Goal: Information Seeking & Learning: Learn about a topic

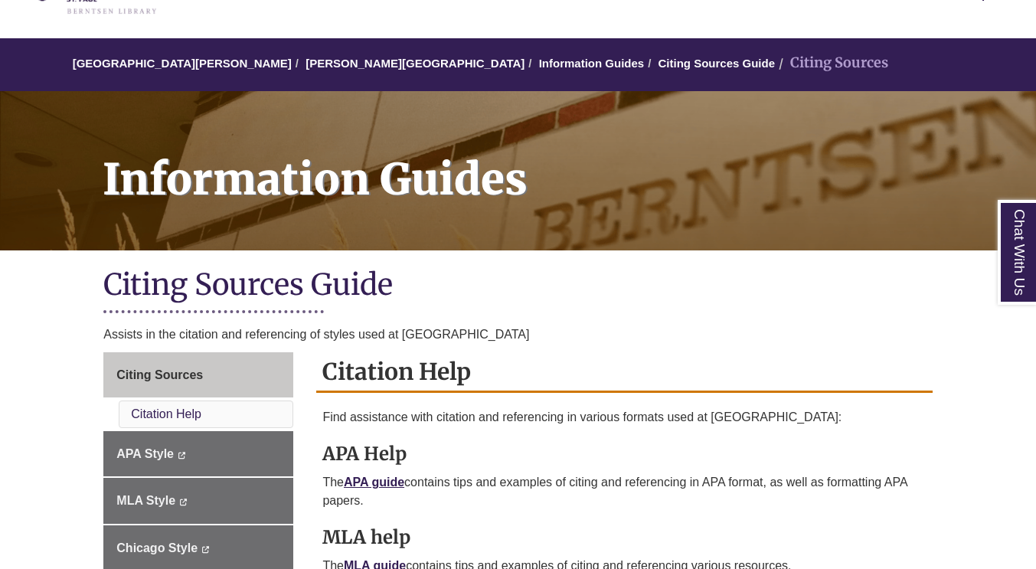
scroll to position [230, 0]
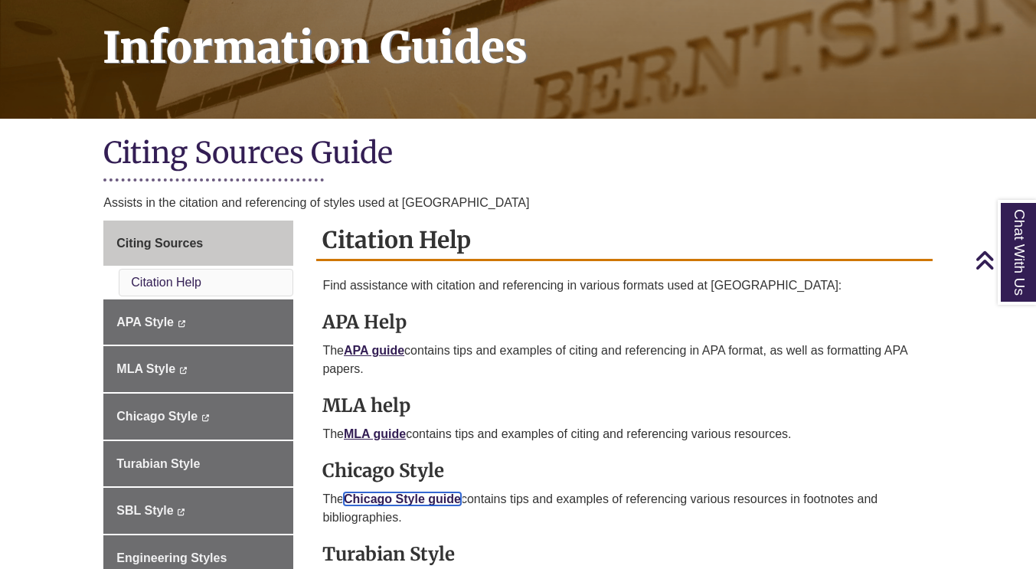
click at [407, 498] on link "Chicago Style guide" at bounding box center [402, 498] width 117 height 13
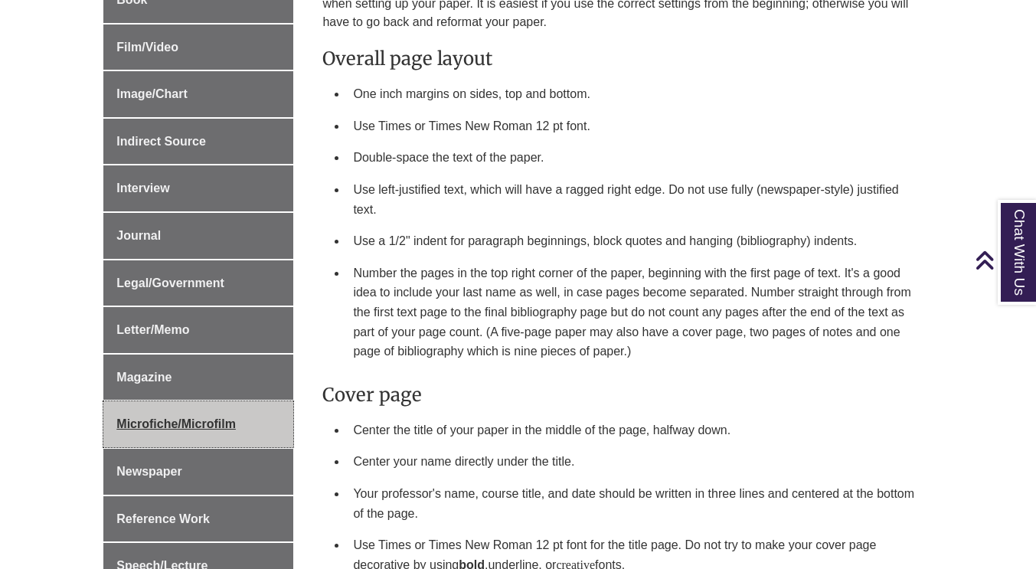
scroll to position [842, 0]
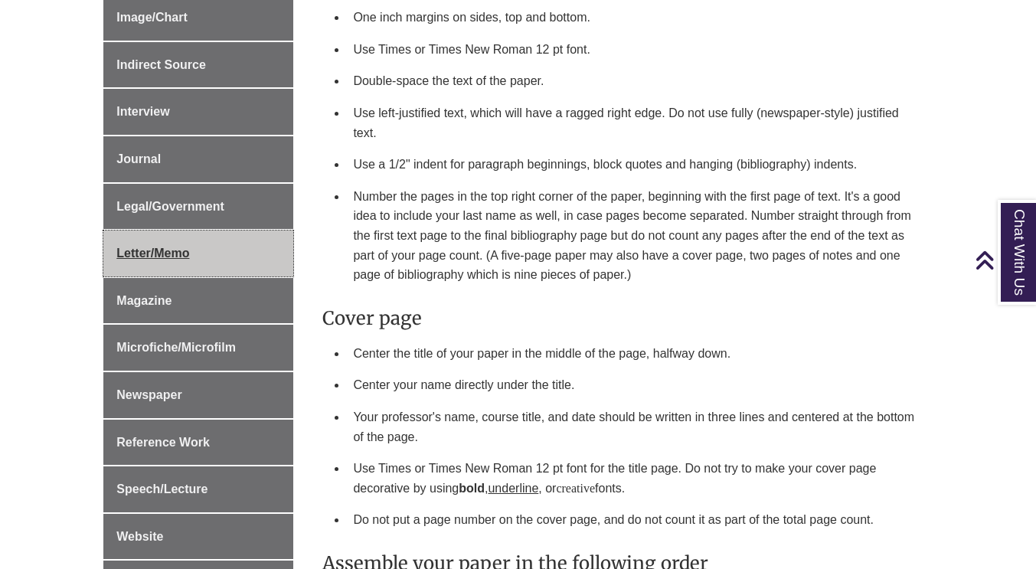
click at [197, 241] on link "Letter/Memo" at bounding box center [198, 253] width 190 height 46
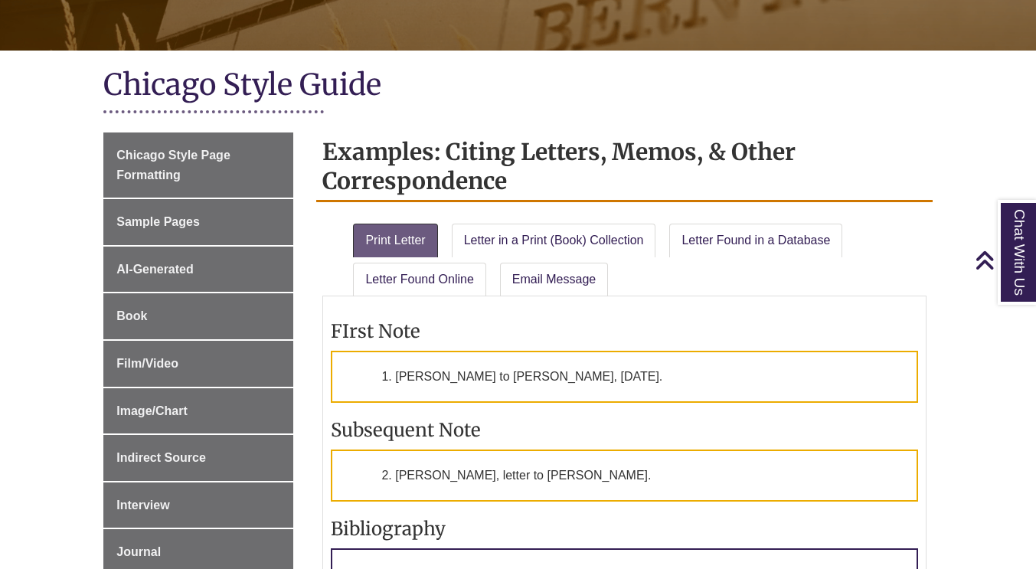
scroll to position [306, 0]
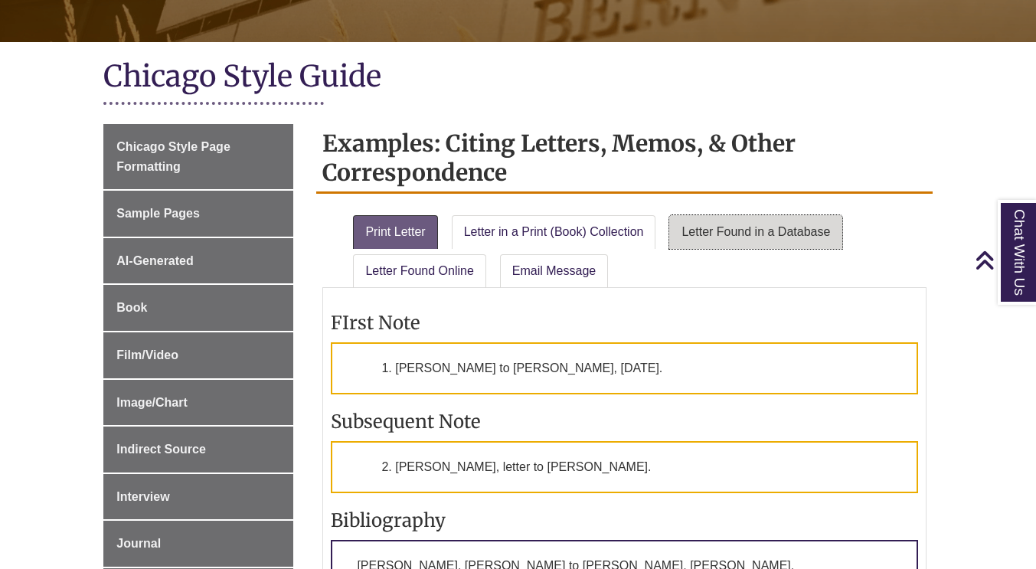
click at [833, 245] on link "Letter Found in a Database" at bounding box center [755, 232] width 173 height 34
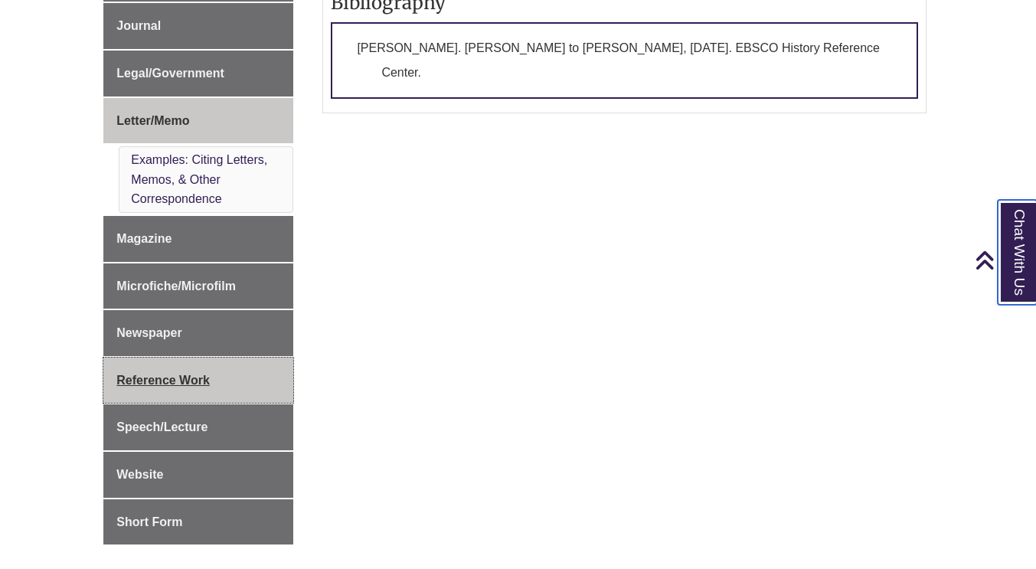
scroll to position [842, 0]
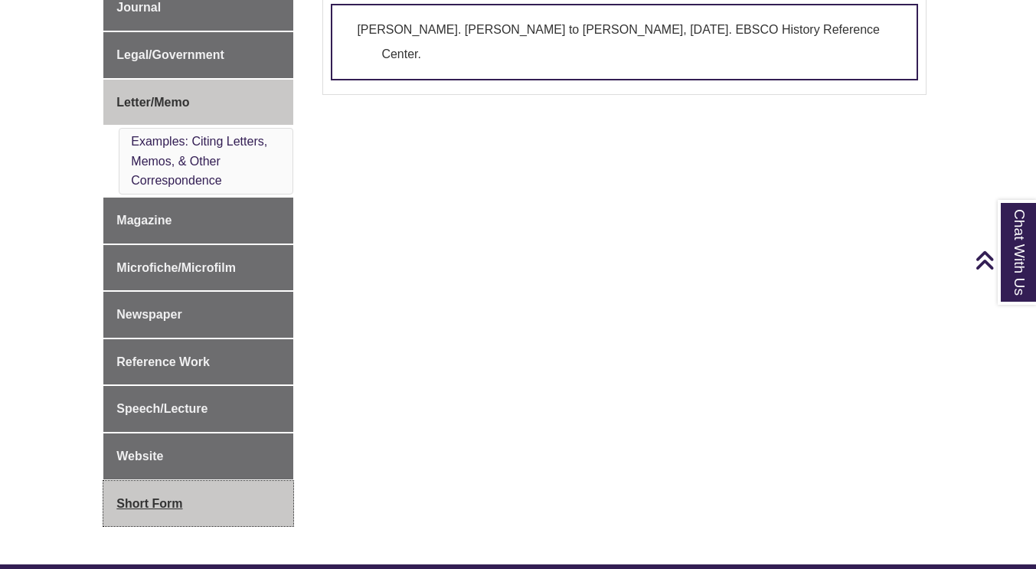
click at [174, 484] on link "Short Form" at bounding box center [198, 504] width 190 height 46
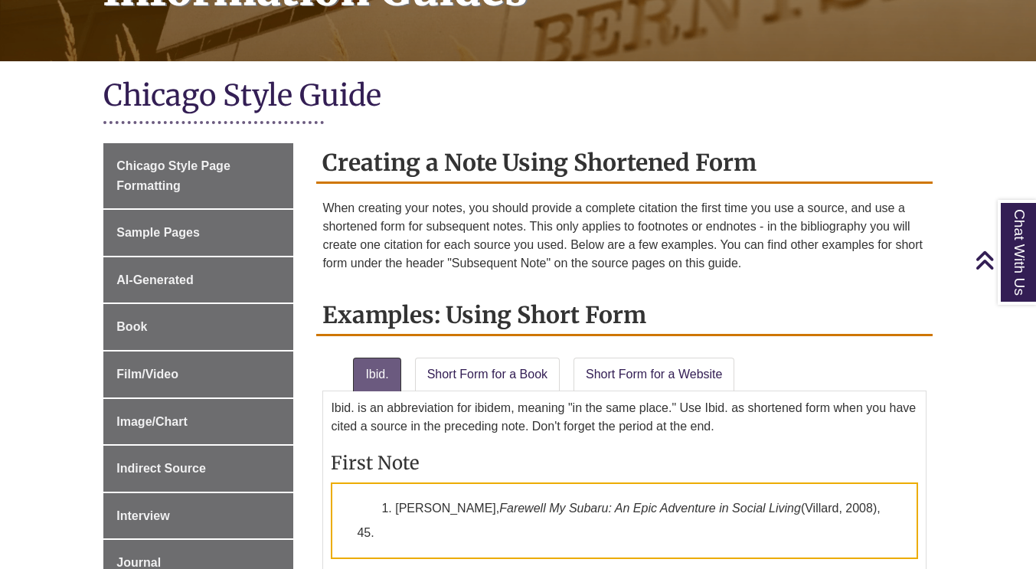
scroll to position [306, 0]
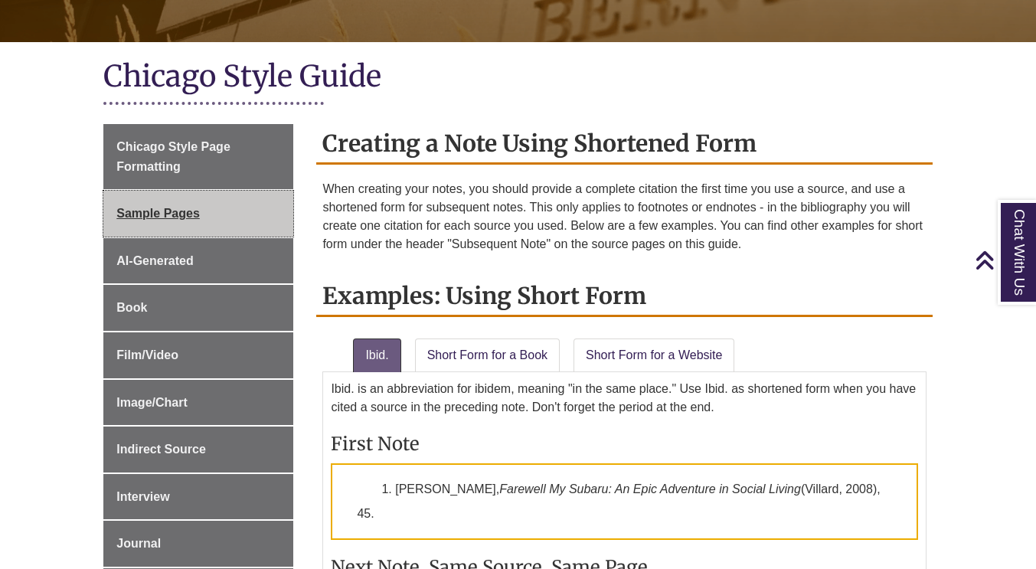
click at [178, 204] on link "Sample Pages" at bounding box center [198, 214] width 190 height 46
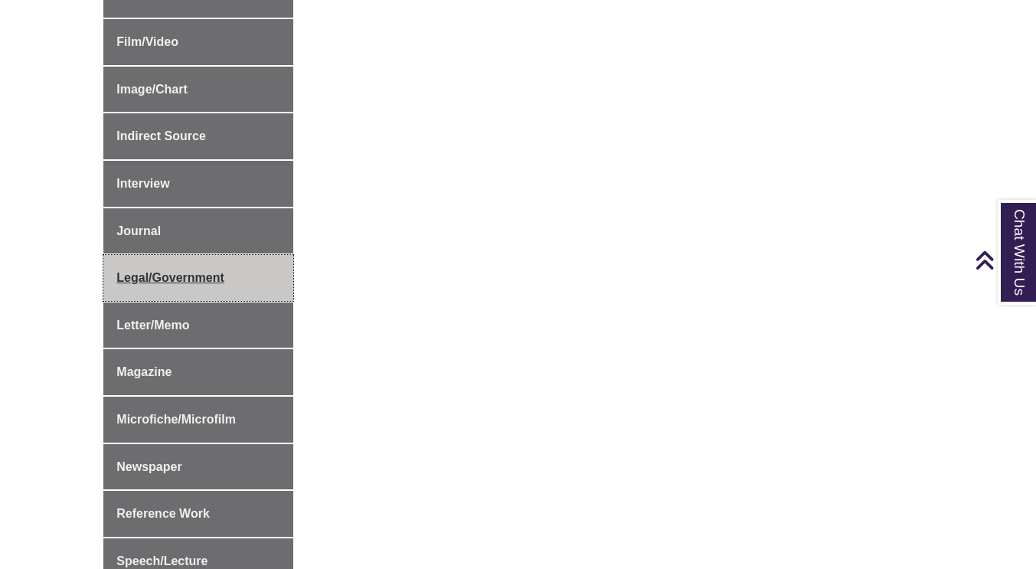
scroll to position [689, 0]
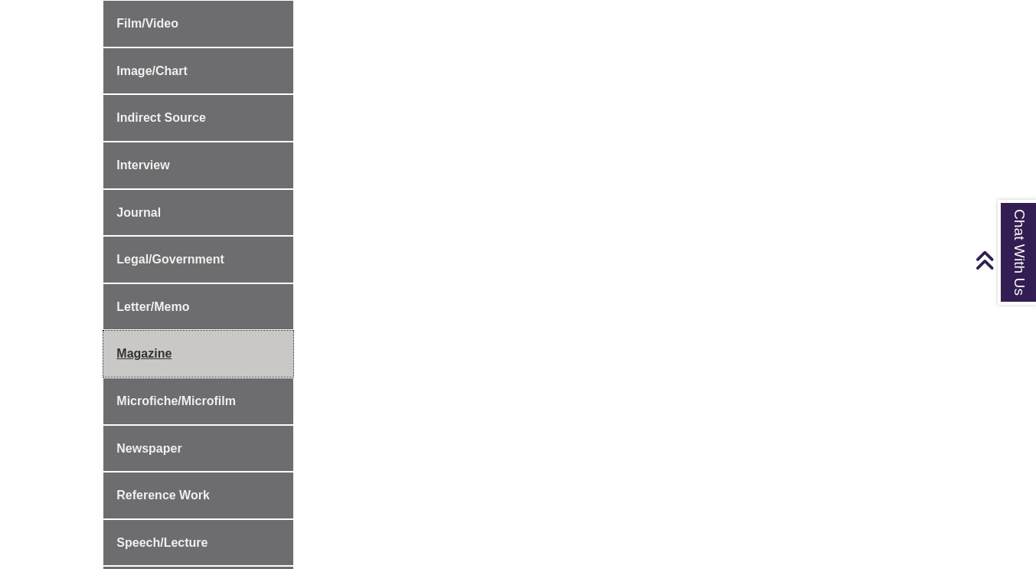
click at [250, 342] on link "Magazine" at bounding box center [198, 354] width 190 height 46
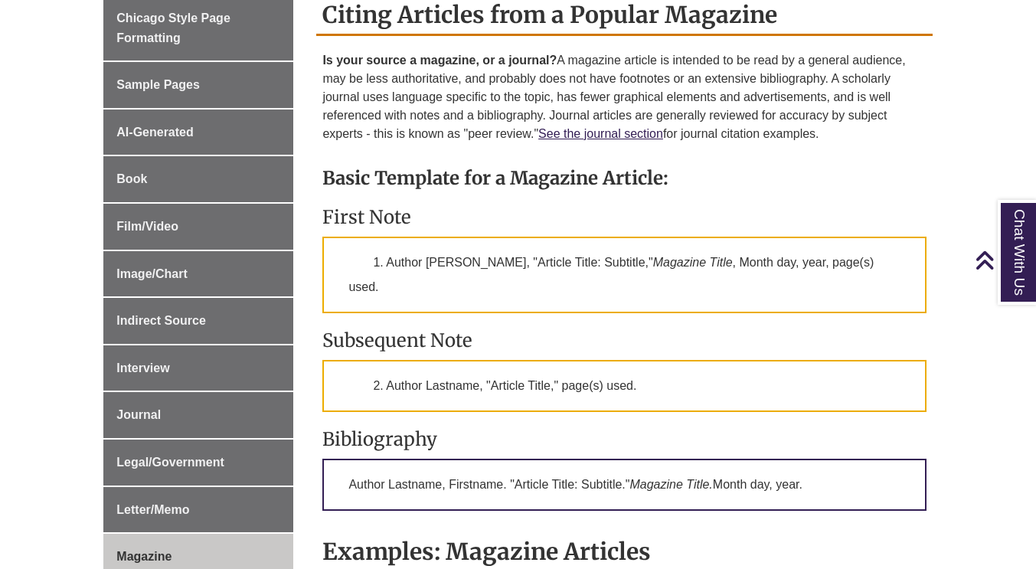
scroll to position [459, 0]
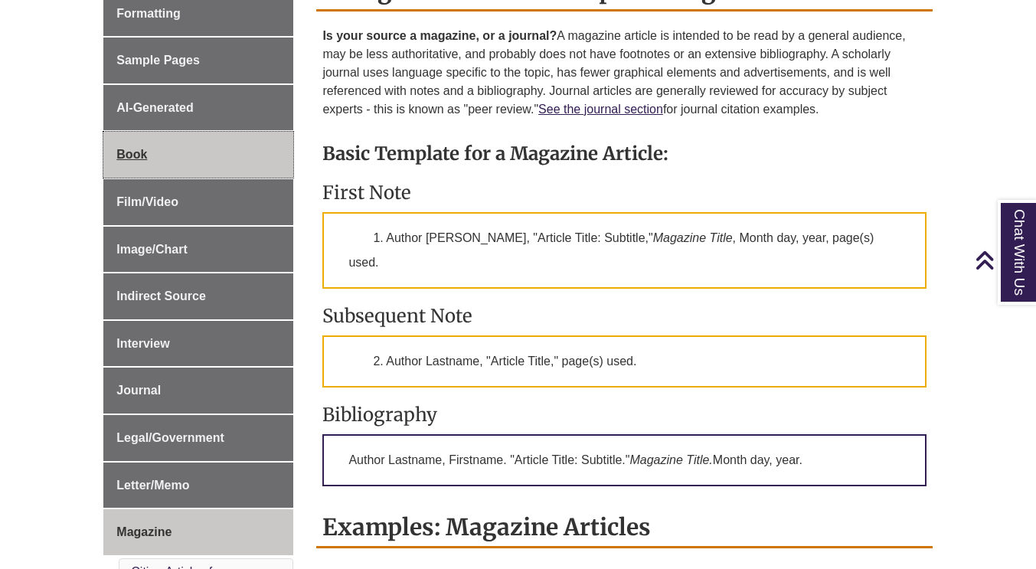
click at [155, 171] on link "Book" at bounding box center [198, 155] width 190 height 46
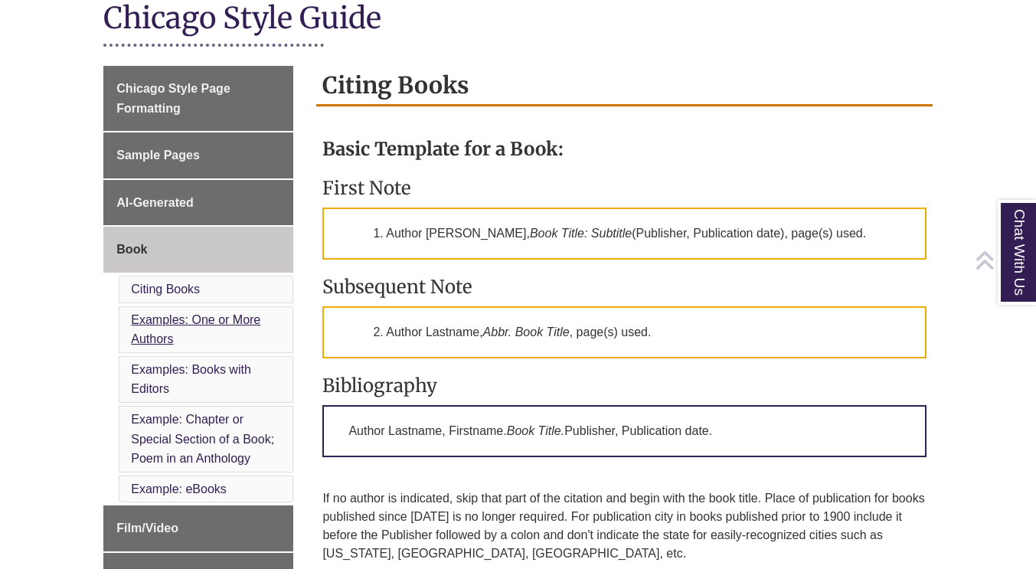
scroll to position [383, 0]
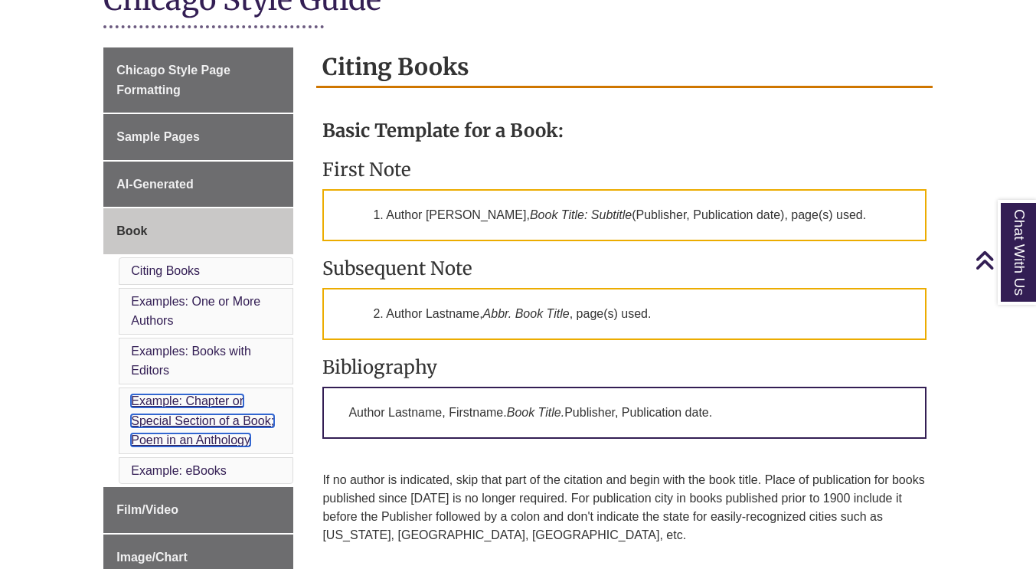
click at [244, 428] on link "Example: Chapter or Special Section of a Book; Poem in an Anthology" at bounding box center [202, 420] width 143 height 52
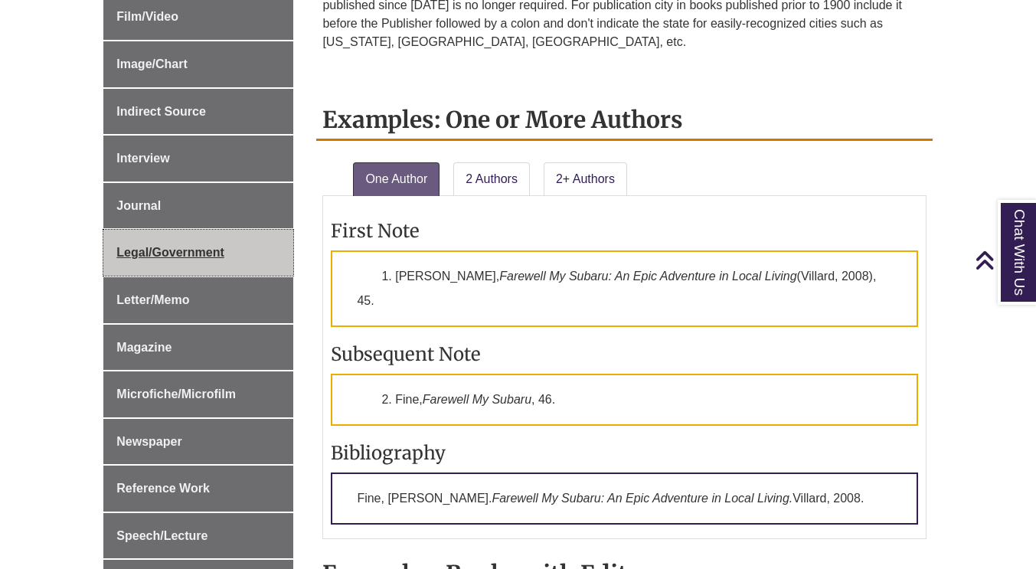
scroll to position [856, 0]
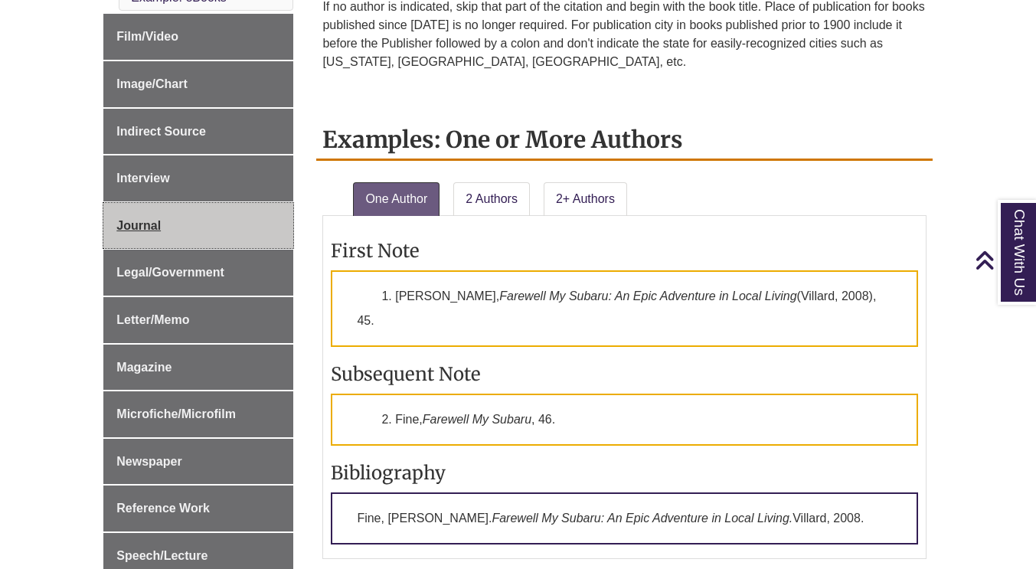
click at [188, 230] on link "Journal" at bounding box center [198, 226] width 190 height 46
